Goal: Task Accomplishment & Management: Complete application form

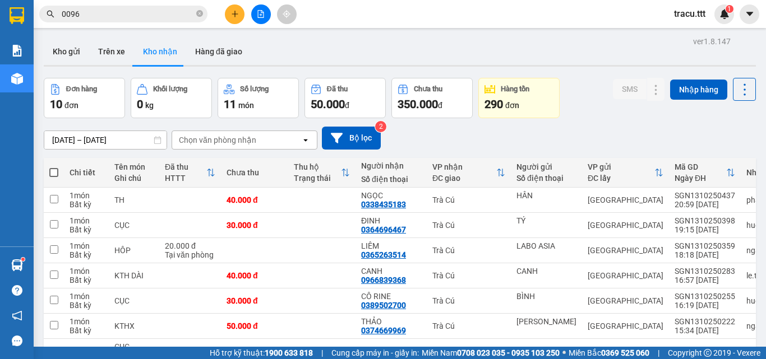
drag, startPoint x: 0, startPoint y: 0, endPoint x: 200, endPoint y: 15, distance: 200.1
click at [200, 15] on icon "close-circle" at bounding box center [199, 13] width 7 height 7
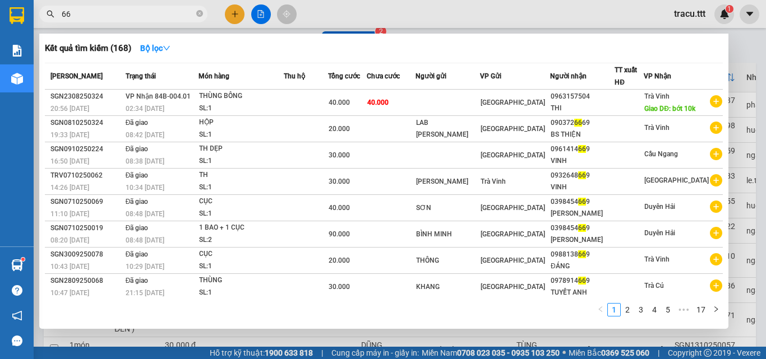
type input "6"
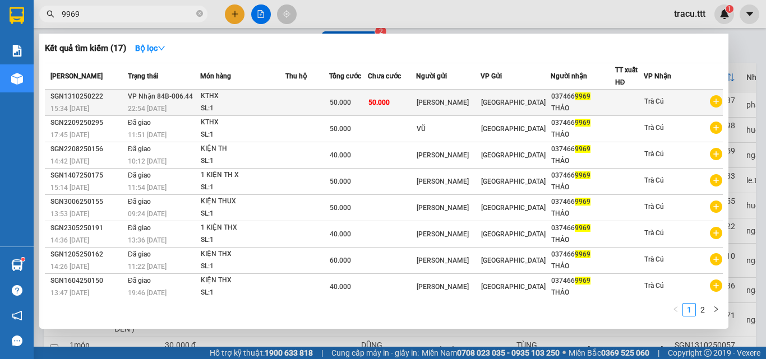
type input "9969"
click at [249, 104] on div "SL: 1" at bounding box center [243, 109] width 84 height 12
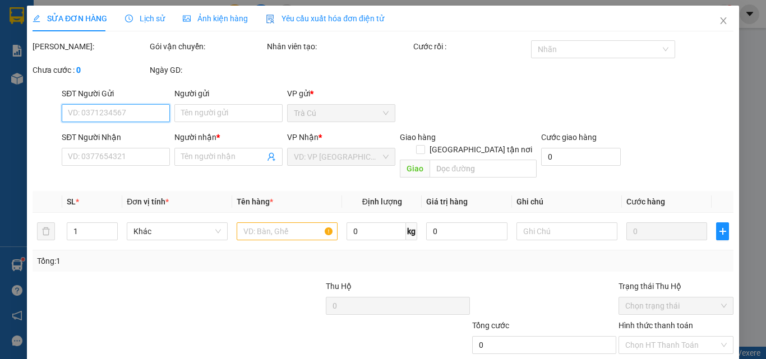
type input "[PERSON_NAME]"
type input "0374669969"
type input "THẢO"
type input "50.000"
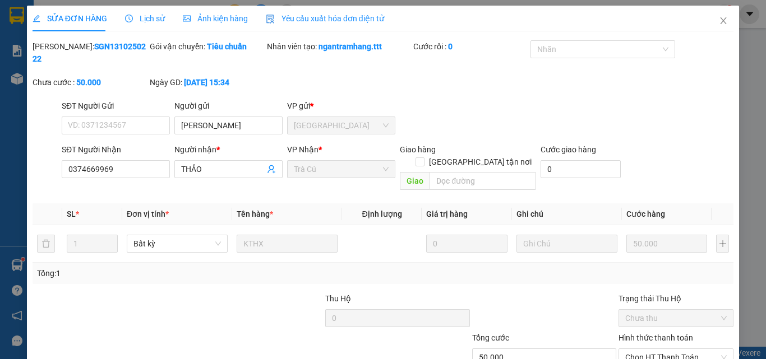
scroll to position [58, 0]
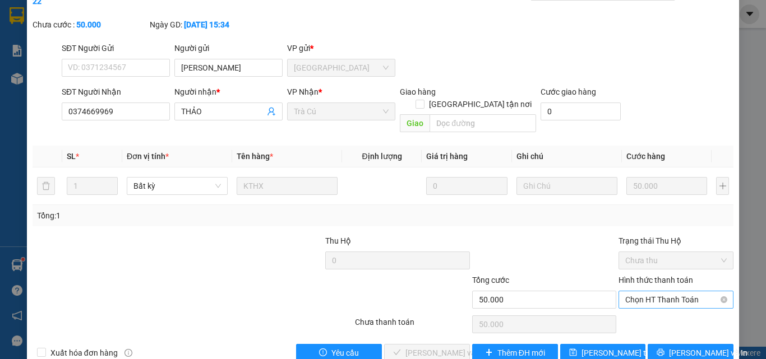
click at [666, 291] on span "Chọn HT Thanh Toán" at bounding box center [675, 299] width 101 height 17
click at [665, 298] on div "Tại văn phòng" at bounding box center [669, 297] width 100 height 12
type input "0"
click at [453, 347] on span "[PERSON_NAME] và Giao hàng" at bounding box center [459, 353] width 108 height 12
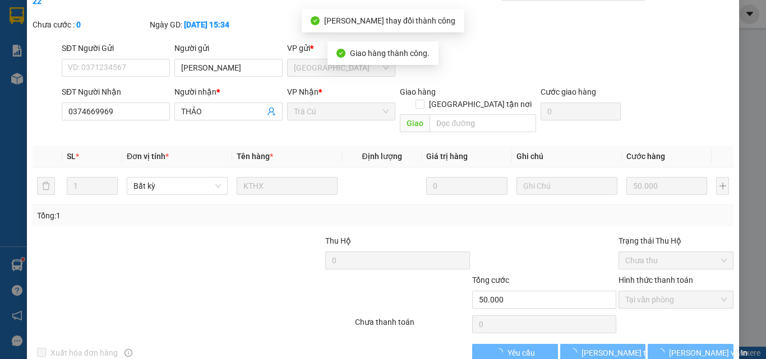
scroll to position [0, 0]
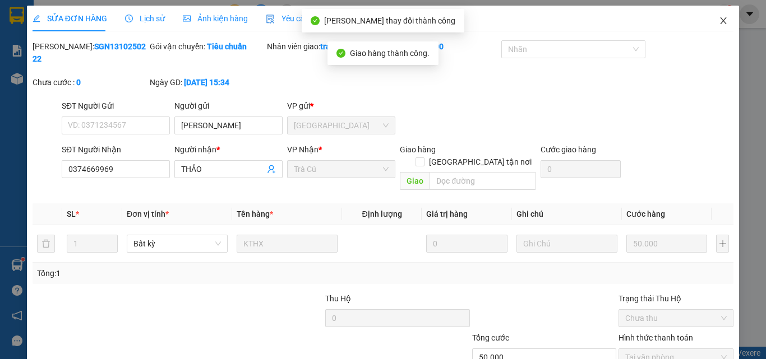
click at [725, 18] on span "Close" at bounding box center [722, 21] width 31 height 31
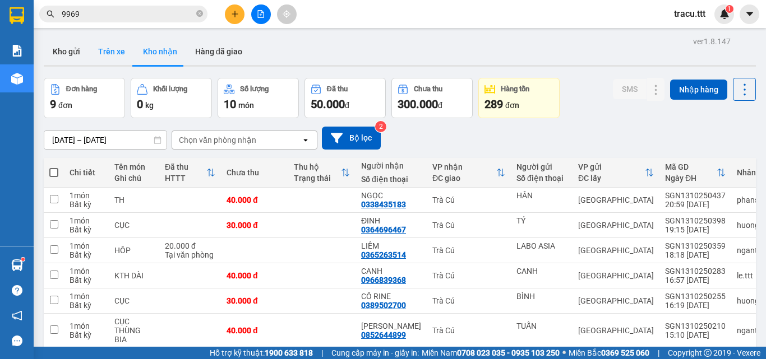
click at [106, 44] on button "Trên xe" at bounding box center [111, 51] width 45 height 27
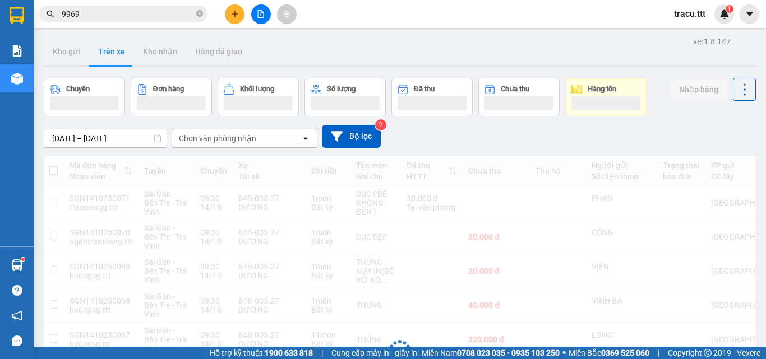
click at [264, 139] on div "Chọn văn phòng nhận" at bounding box center [236, 138] width 129 height 18
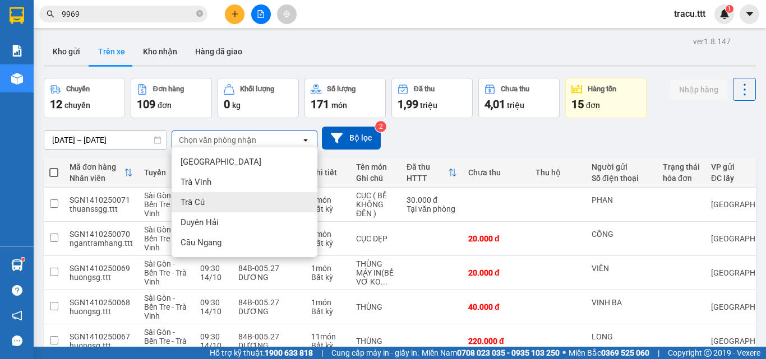
click at [233, 202] on div "Trà Cú" at bounding box center [245, 202] width 146 height 20
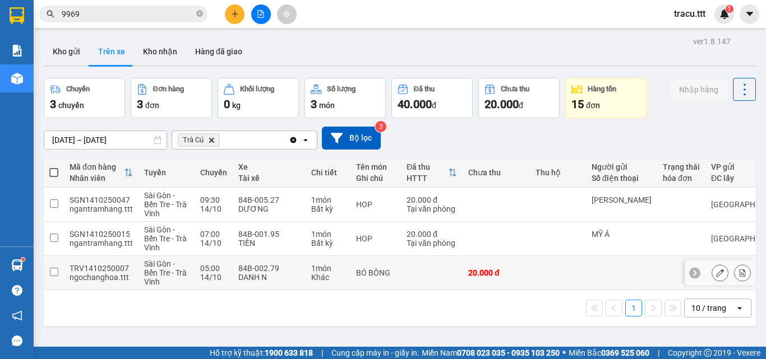
click at [605, 271] on div at bounding box center [621, 272] width 60 height 9
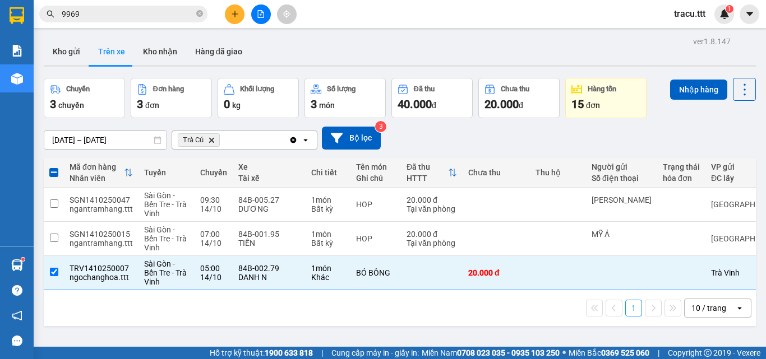
click at [694, 77] on div "ver 1.8.147 Kho gửi Trên xe Kho nhận Hàng đã giao Chuyến 3 chuyến Đơn hàng 3 đơ…" at bounding box center [399, 213] width 721 height 359
click at [682, 85] on button "Nhập hàng" at bounding box center [698, 90] width 57 height 20
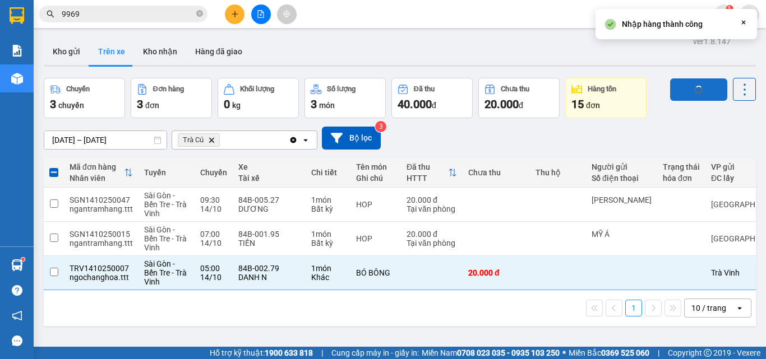
checkbox input "false"
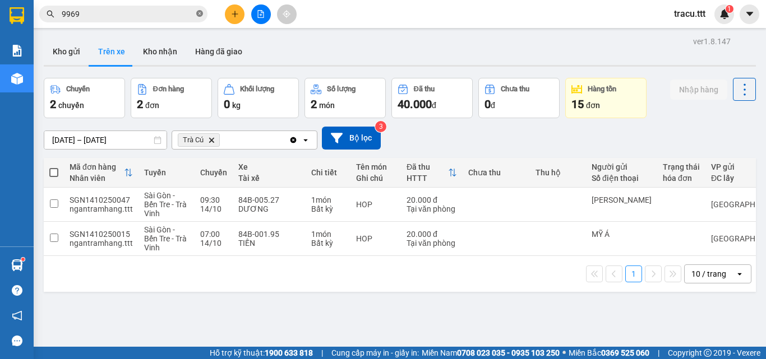
click at [197, 16] on icon "close-circle" at bounding box center [199, 13] width 7 height 7
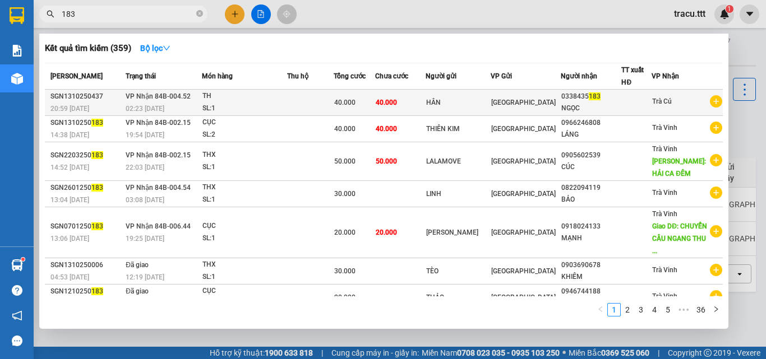
type input "183"
click at [425, 106] on td "40.000" at bounding box center [400, 103] width 50 height 26
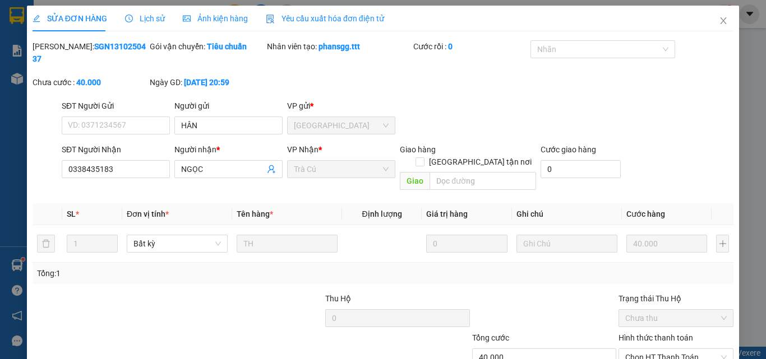
type input "HÂN"
type input "0338435183"
type input "NGỌC"
type input "40.000"
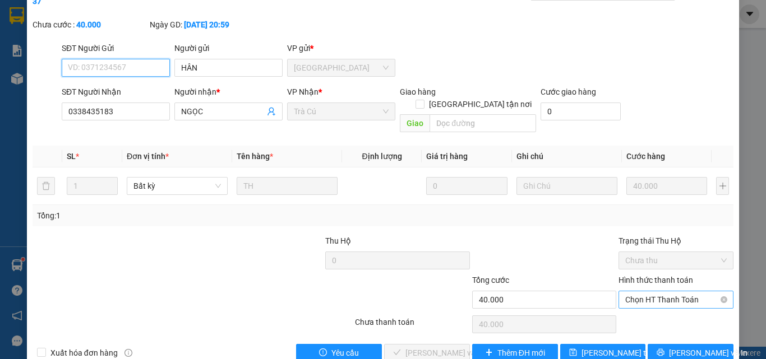
click at [665, 291] on span "Chọn HT Thanh Toán" at bounding box center [675, 299] width 101 height 17
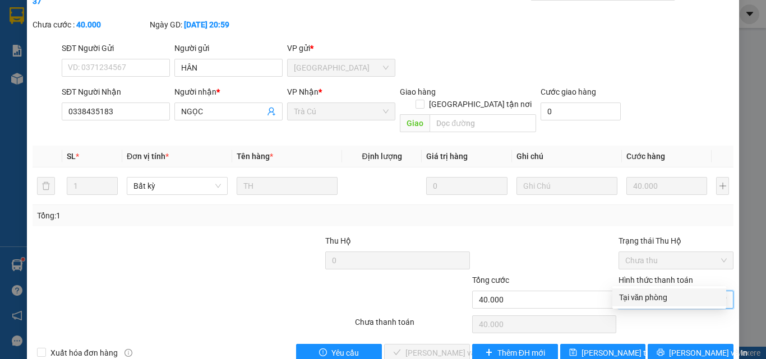
click at [662, 292] on div "Tại văn phòng" at bounding box center [669, 297] width 100 height 12
type input "0"
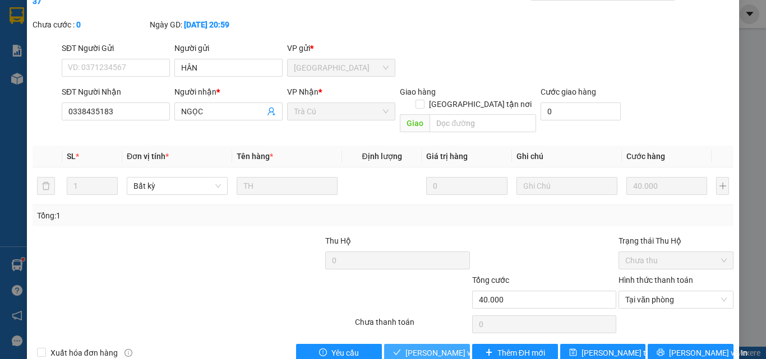
click at [415, 347] on span "[PERSON_NAME] và Giao hàng" at bounding box center [459, 353] width 108 height 12
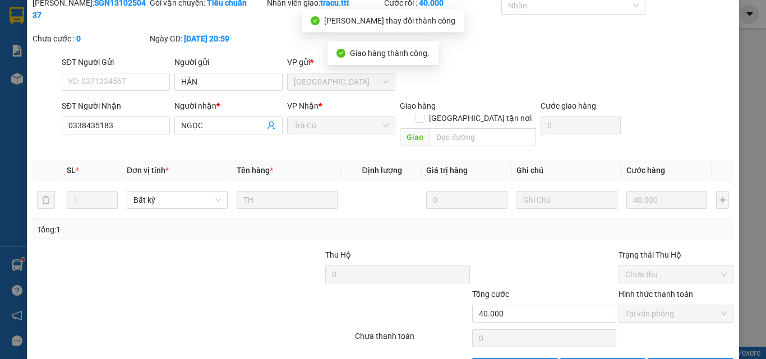
scroll to position [0, 0]
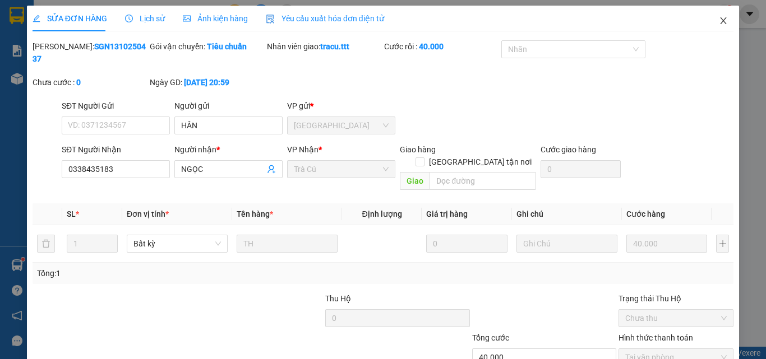
click at [719, 21] on icon "close" at bounding box center [723, 20] width 9 height 9
